Goal: Transaction & Acquisition: Purchase product/service

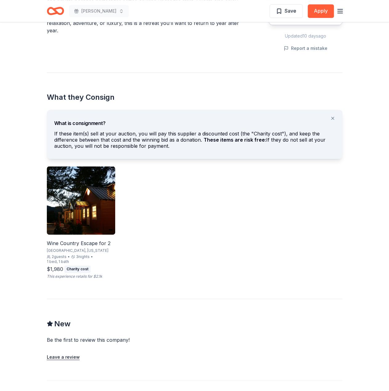
scroll to position [277, 0]
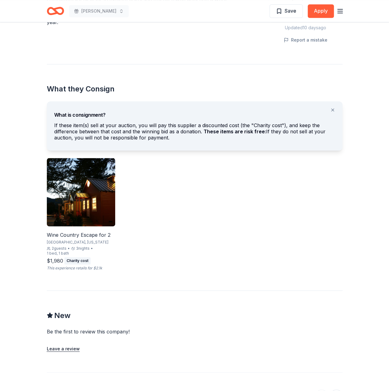
click at [85, 191] on img at bounding box center [81, 192] width 68 height 68
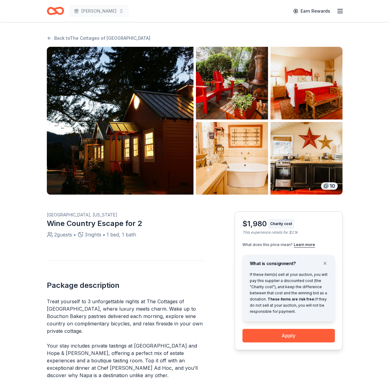
click at [110, 152] on img "button" at bounding box center [120, 121] width 146 height 148
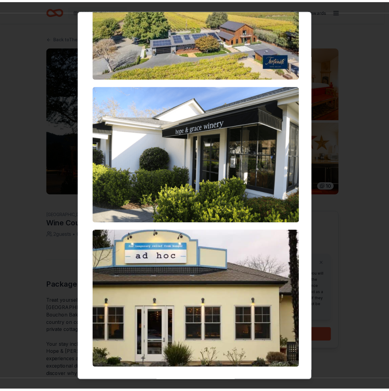
scroll to position [1254, 0]
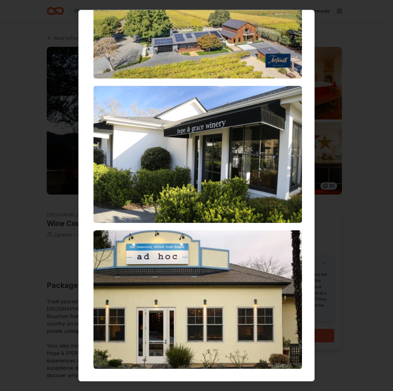
click at [355, 212] on div at bounding box center [196, 195] width 393 height 391
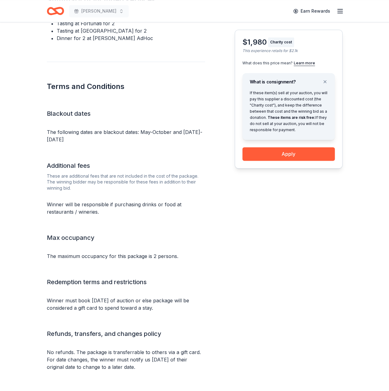
scroll to position [492, 0]
